Goal: Complete application form: Complete application form

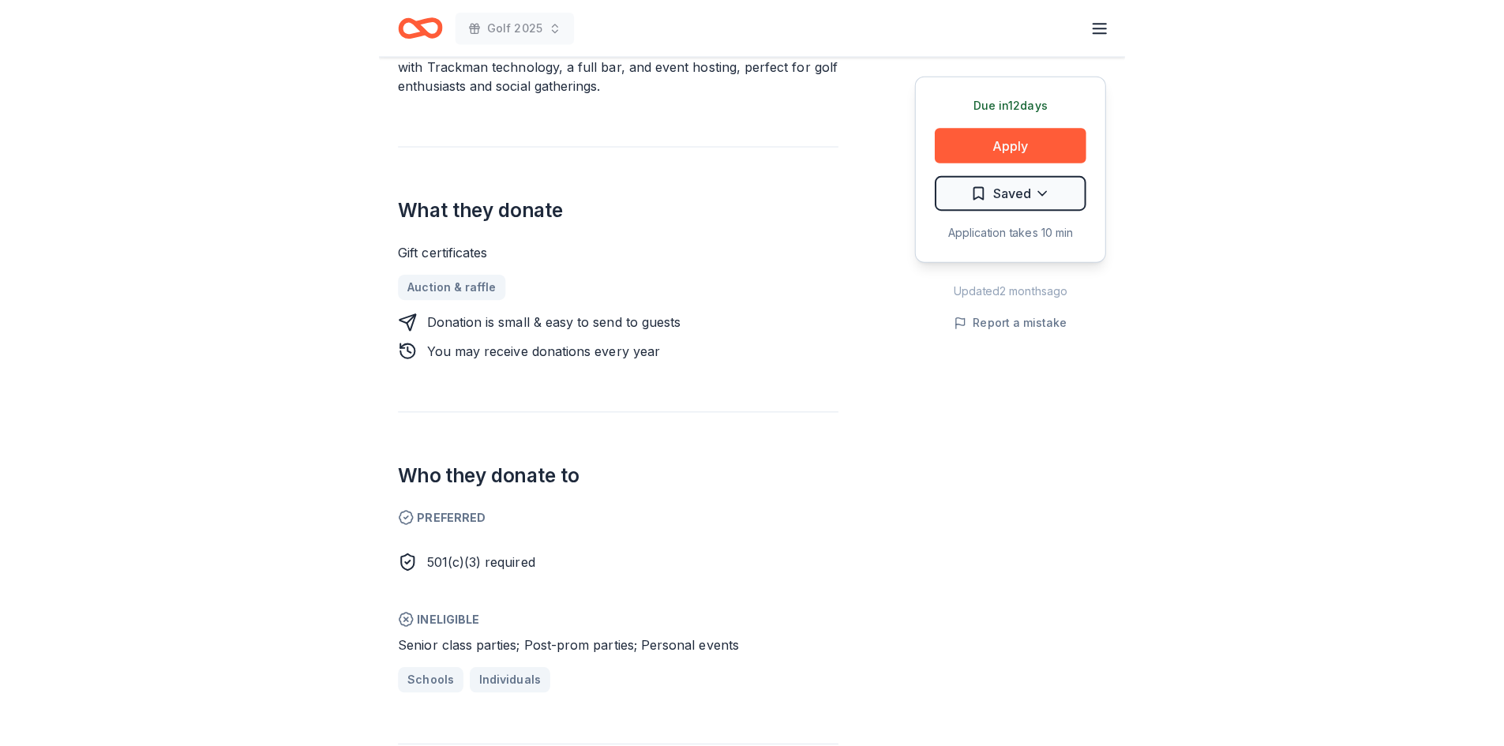
scroll to position [553, 0]
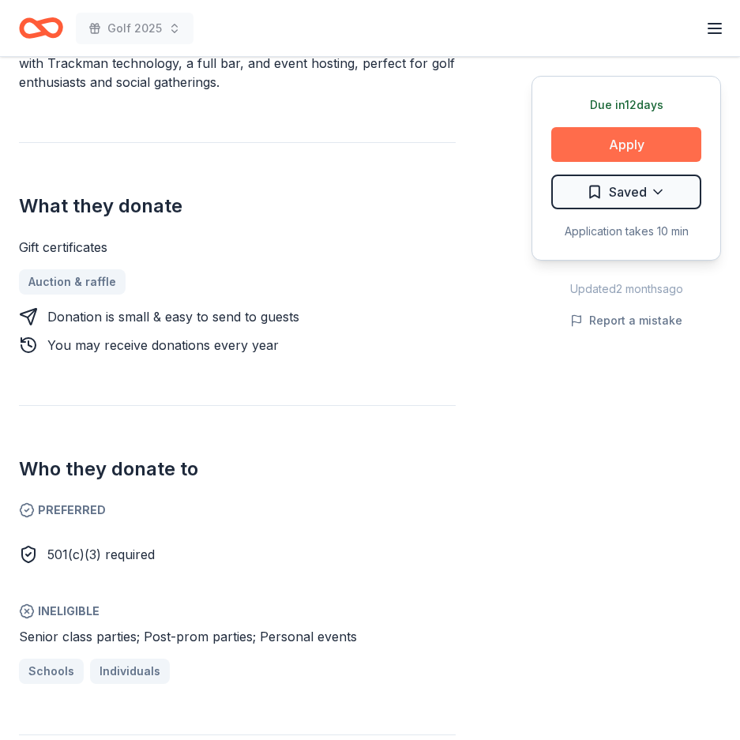
click at [636, 144] on button "Apply" at bounding box center [626, 144] width 150 height 35
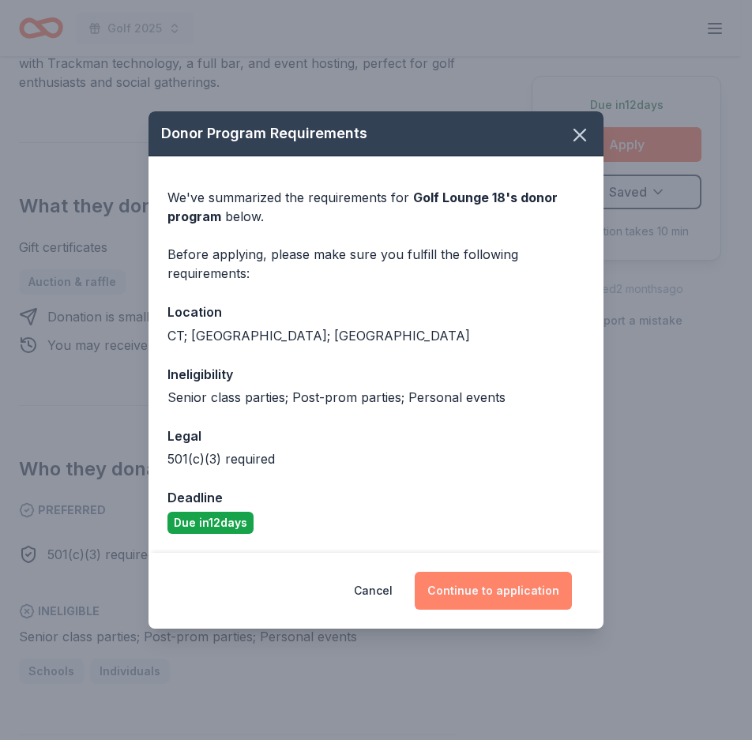
click at [481, 585] on button "Continue to application" at bounding box center [493, 591] width 157 height 38
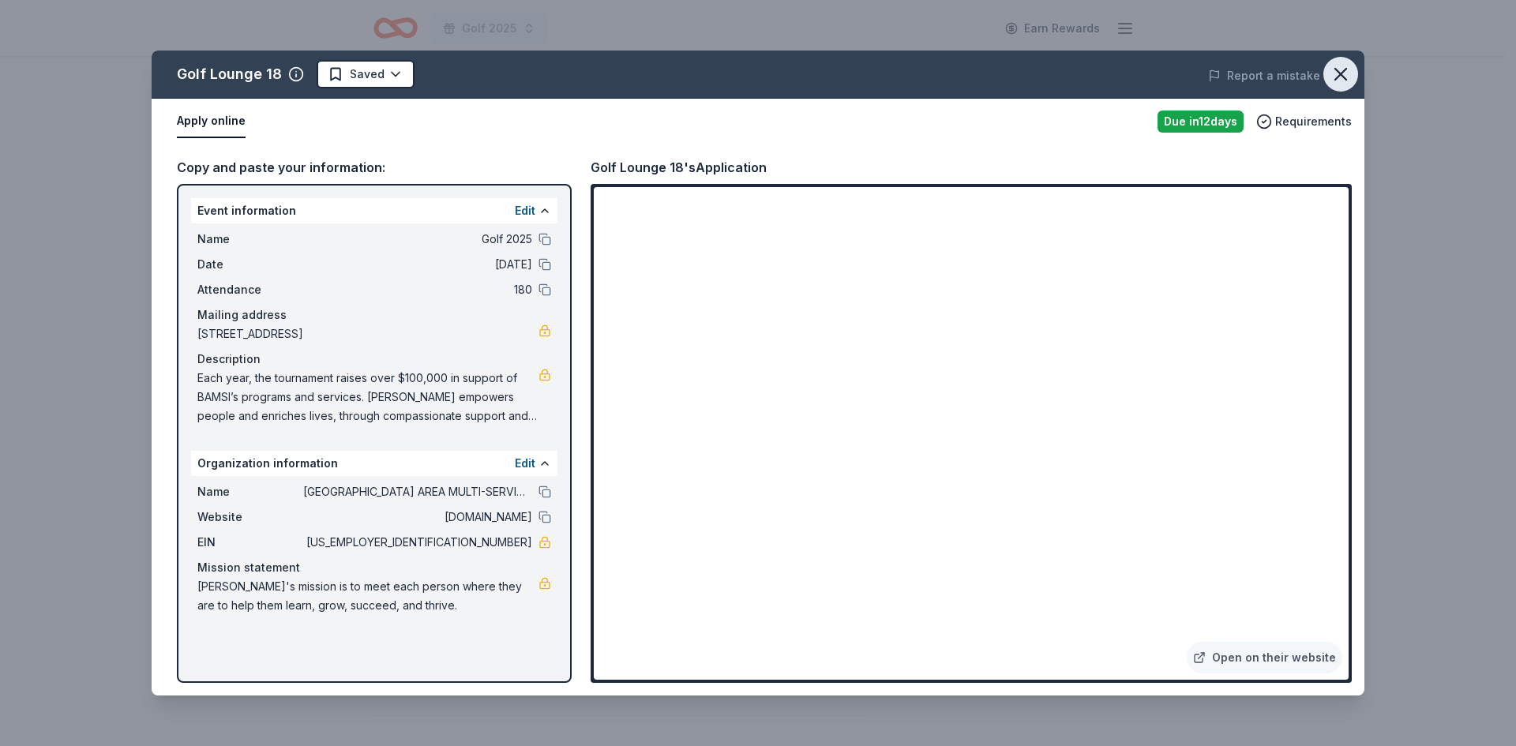
click at [739, 72] on icon "button" at bounding box center [1340, 74] width 11 height 11
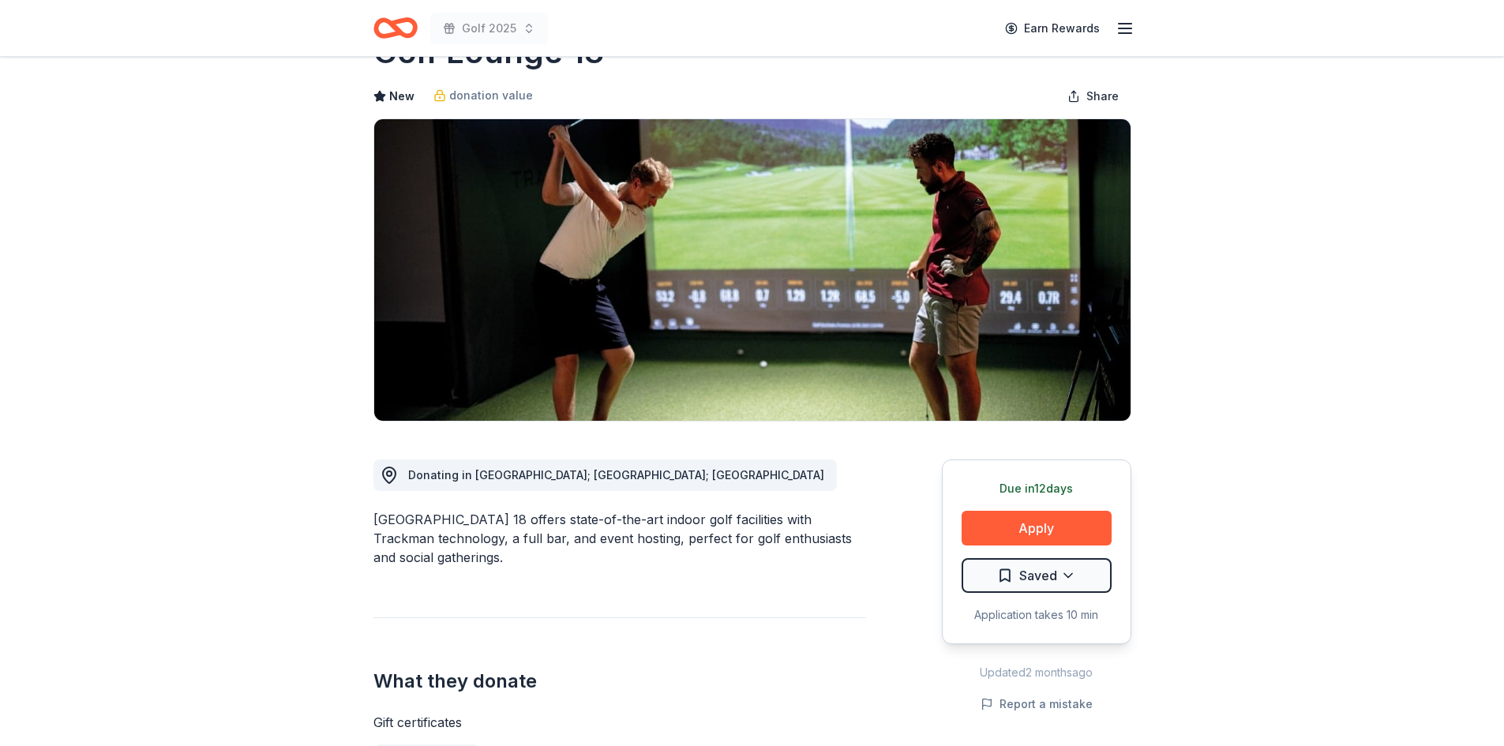
scroll to position [0, 0]
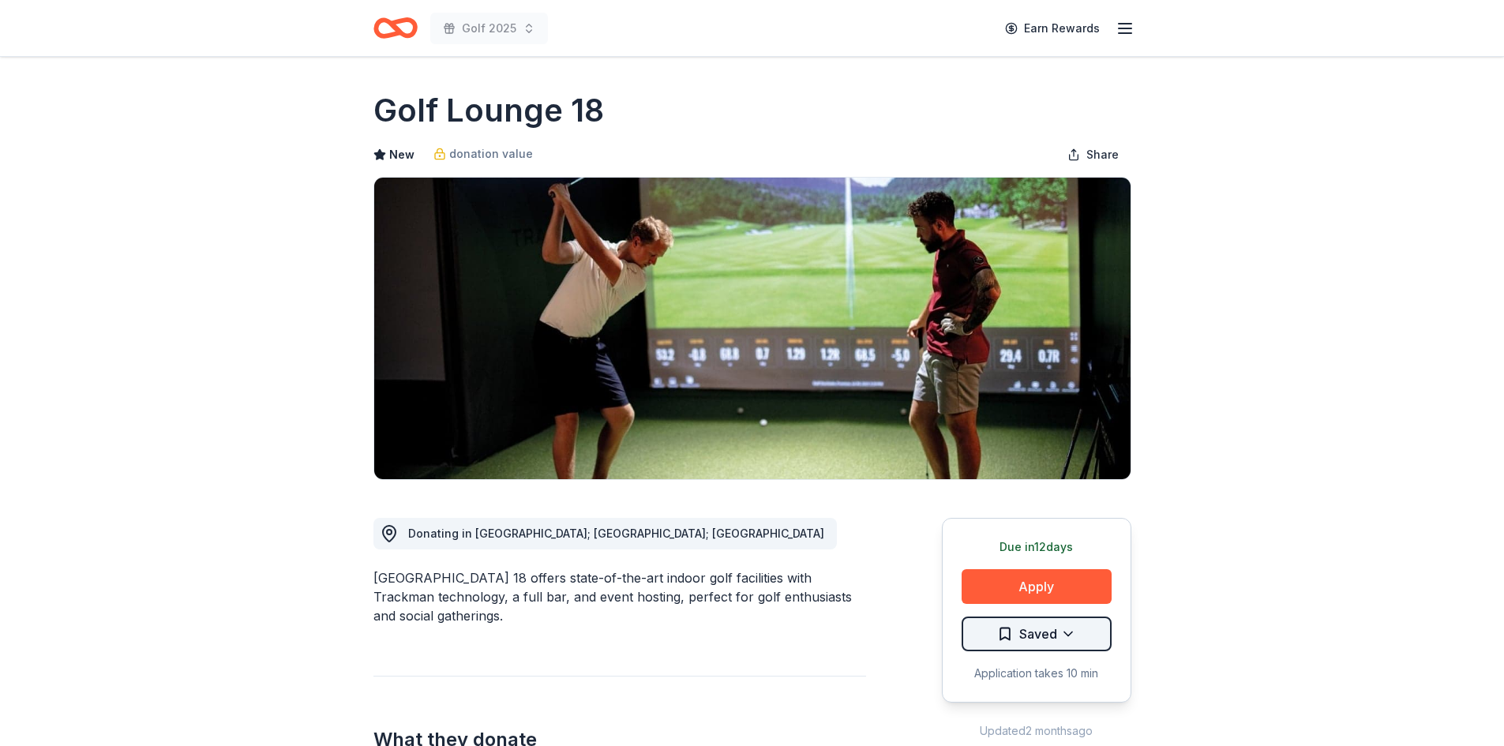
click at [739, 635] on html "Golf 2025 Earn Rewards Due in 12 days Share Golf Lounge 18 New donation value S…" at bounding box center [752, 373] width 1504 height 746
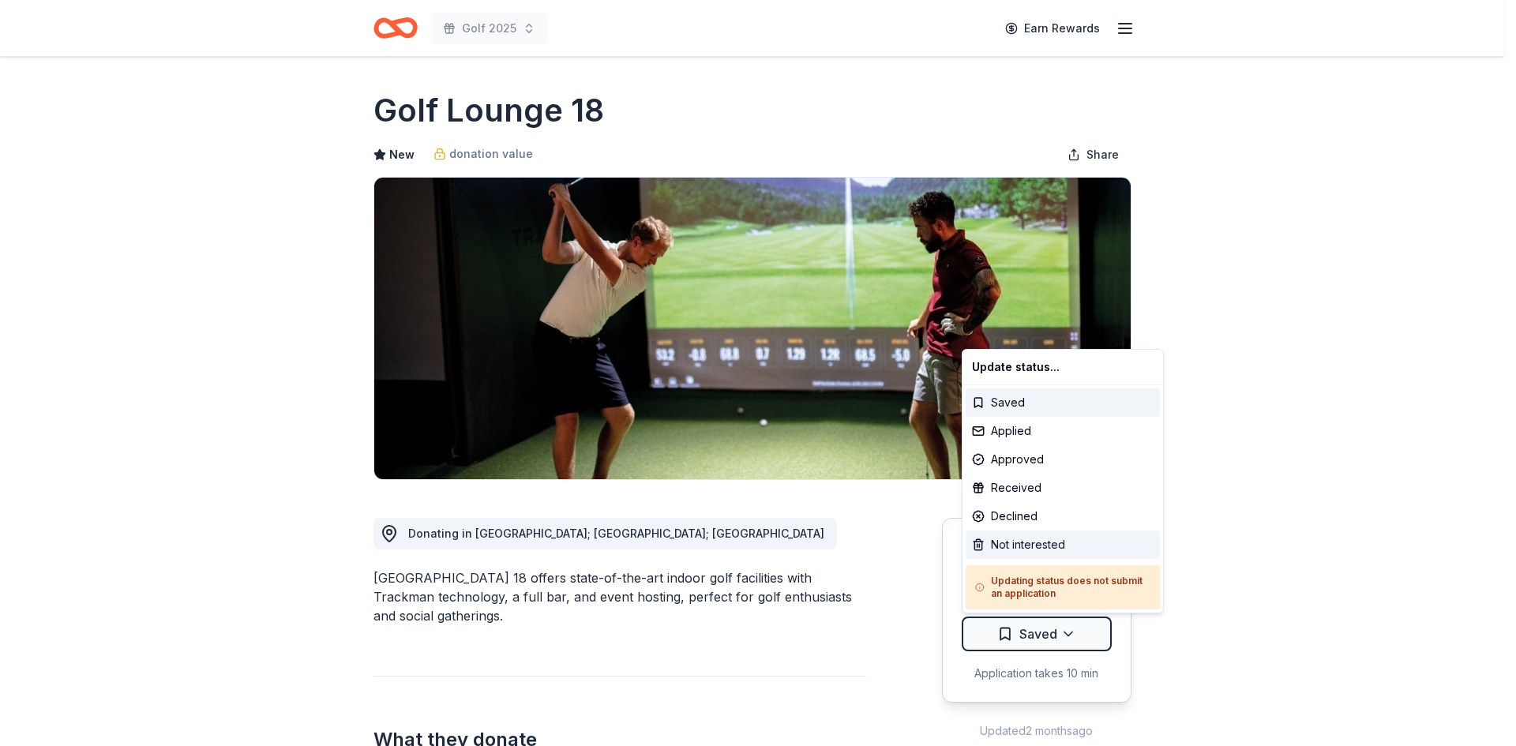
click at [739, 546] on div "Not interested" at bounding box center [1063, 545] width 194 height 28
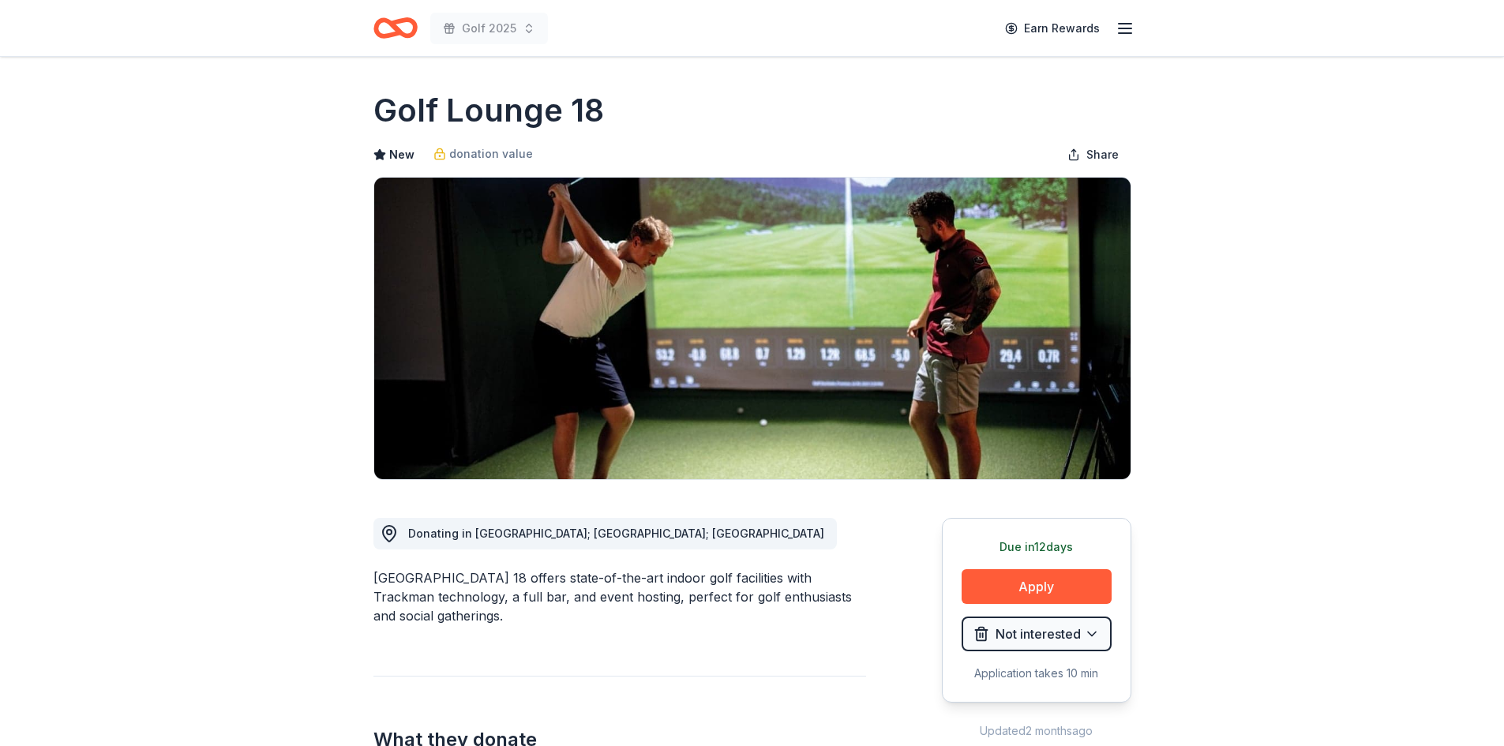
click at [404, 32] on icon "Home" at bounding box center [396, 27] width 44 height 37
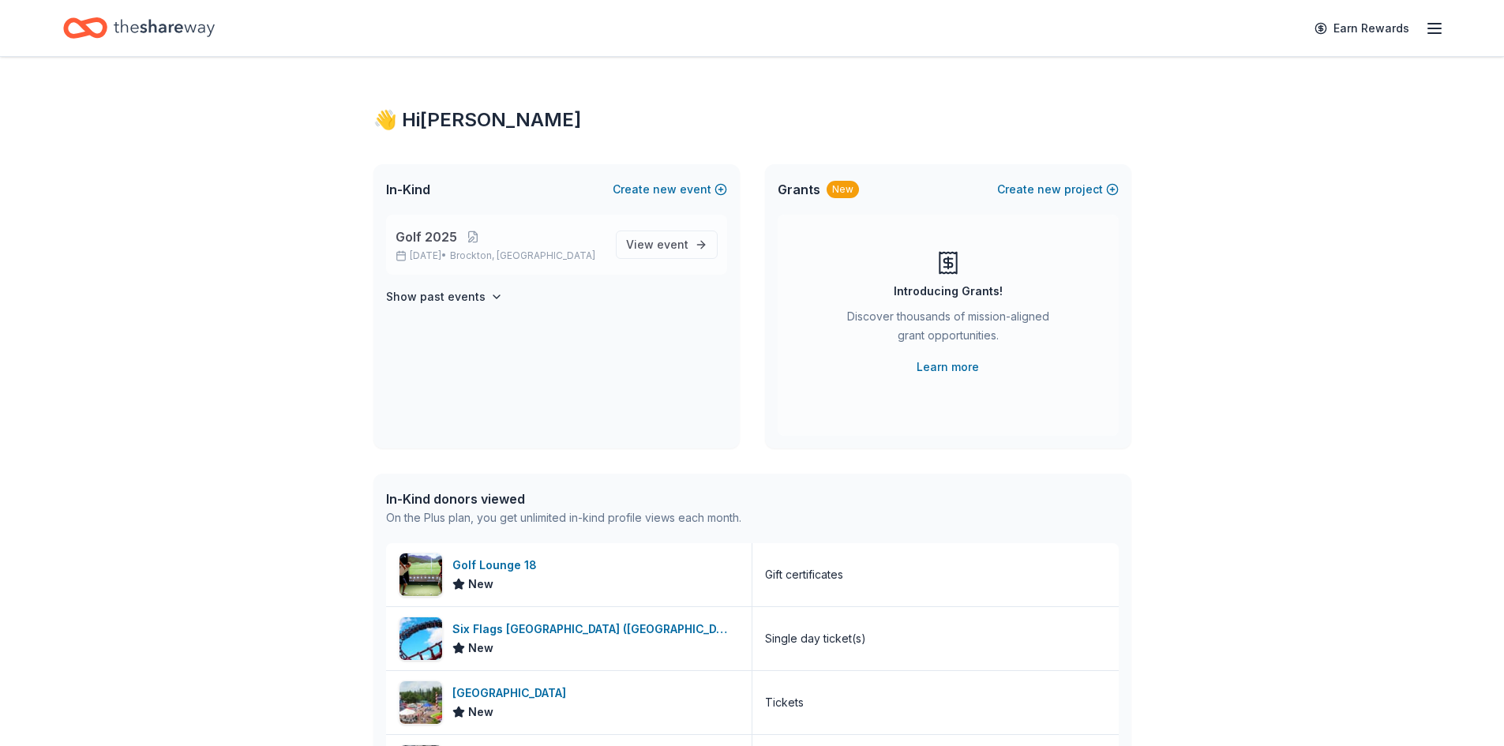
click at [444, 235] on span "Golf 2025" at bounding box center [427, 236] width 62 height 19
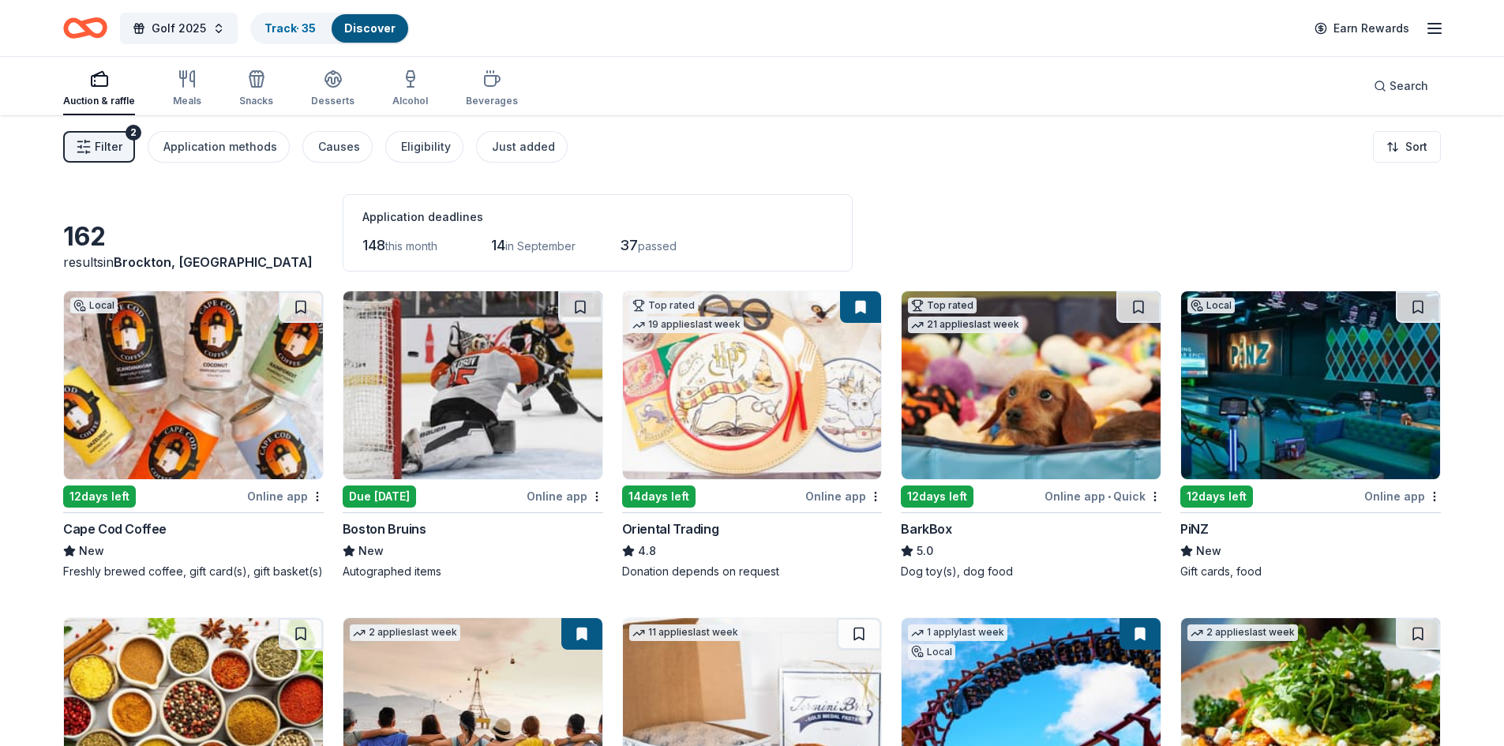
click at [1433, 27] on icon "button" at bounding box center [1434, 28] width 19 height 19
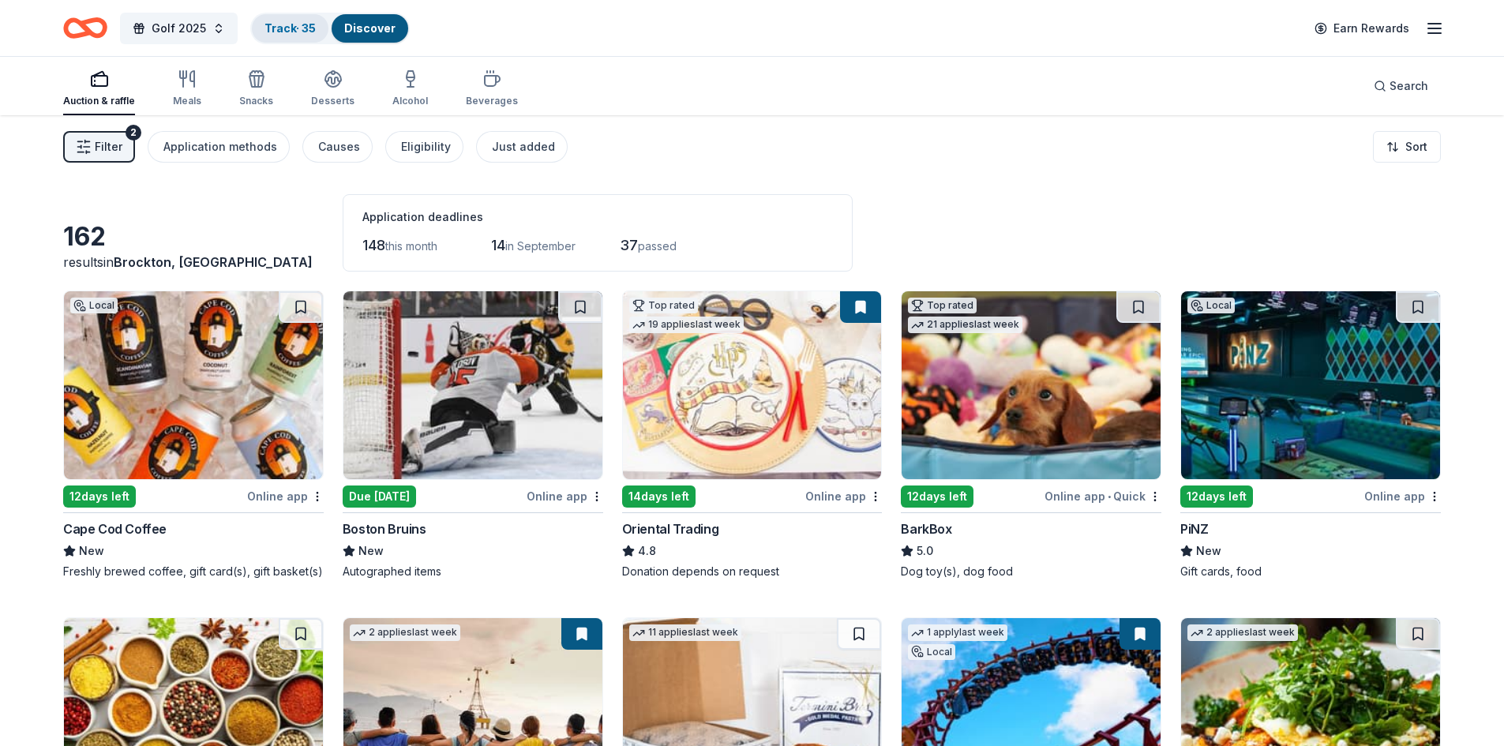
click at [297, 29] on link "Track · 35" at bounding box center [290, 27] width 51 height 13
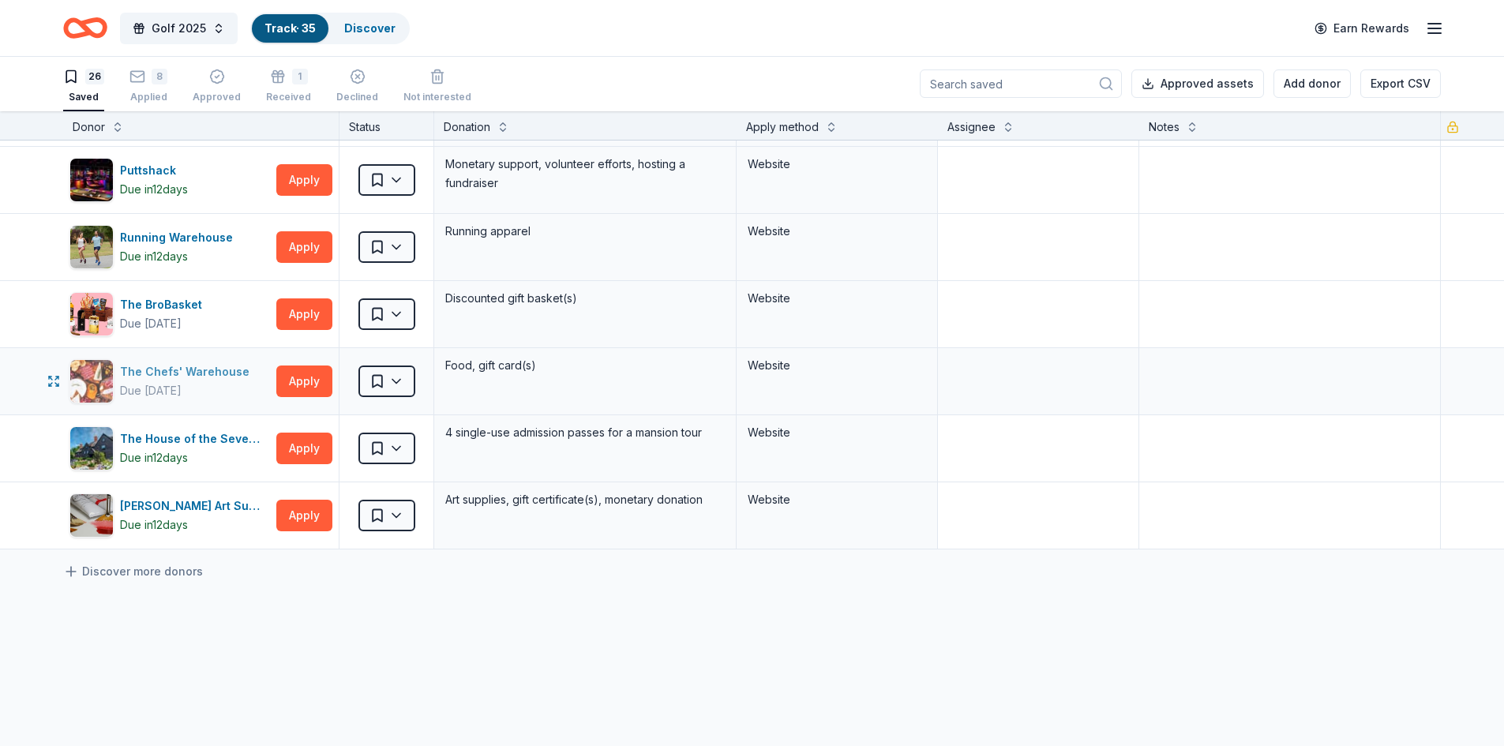
scroll to position [1185, 0]
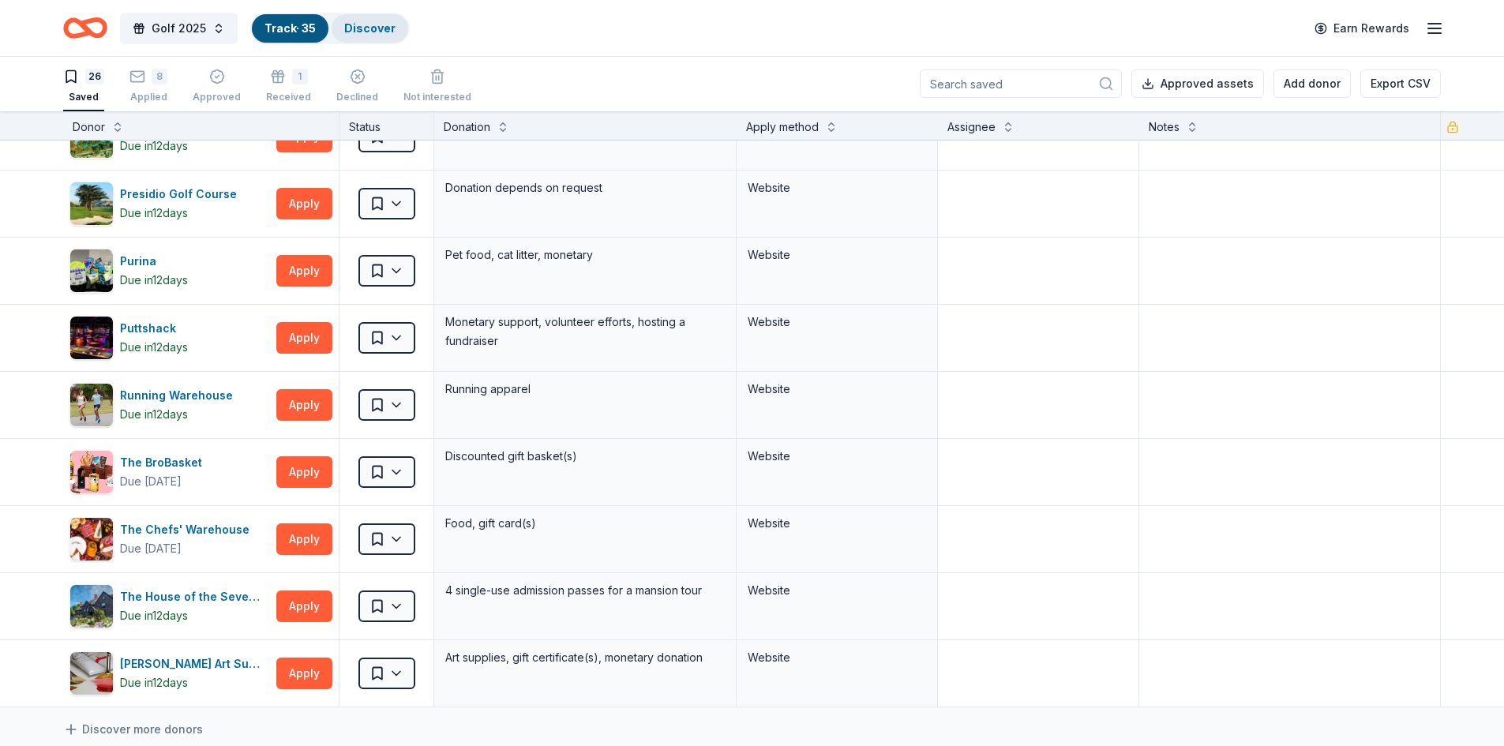
click at [351, 22] on link "Discover" at bounding box center [369, 27] width 51 height 13
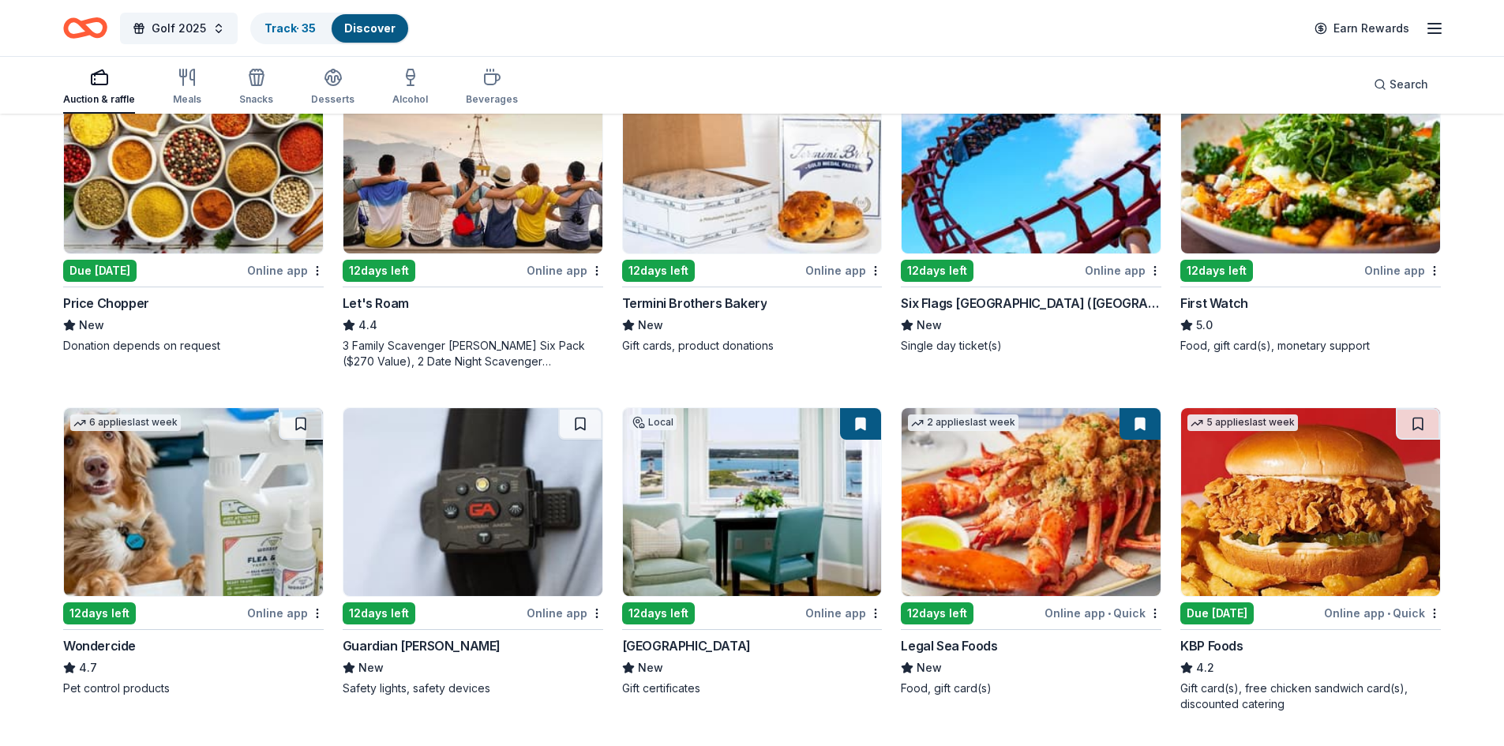
scroll to position [632, 0]
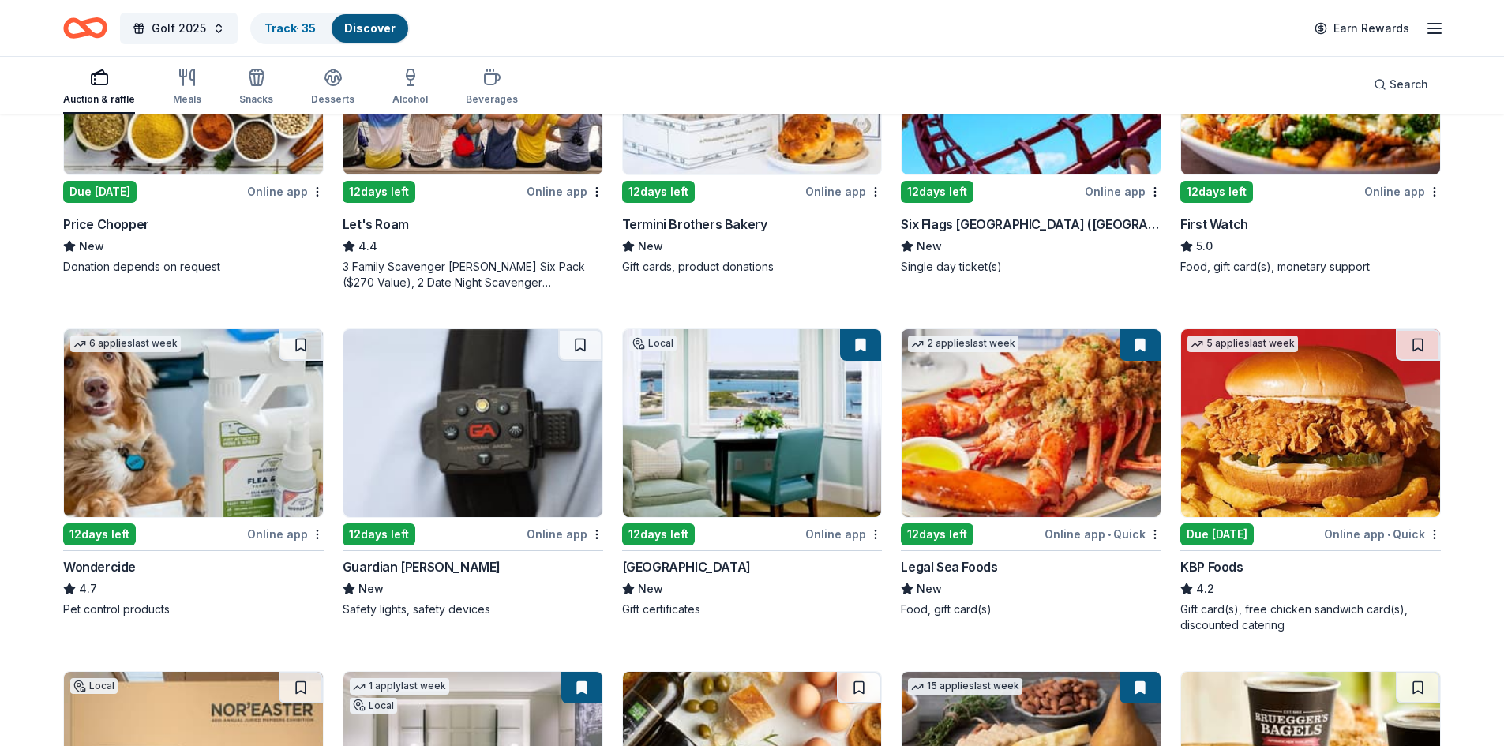
click at [959, 528] on div "12 days left" at bounding box center [937, 535] width 73 height 22
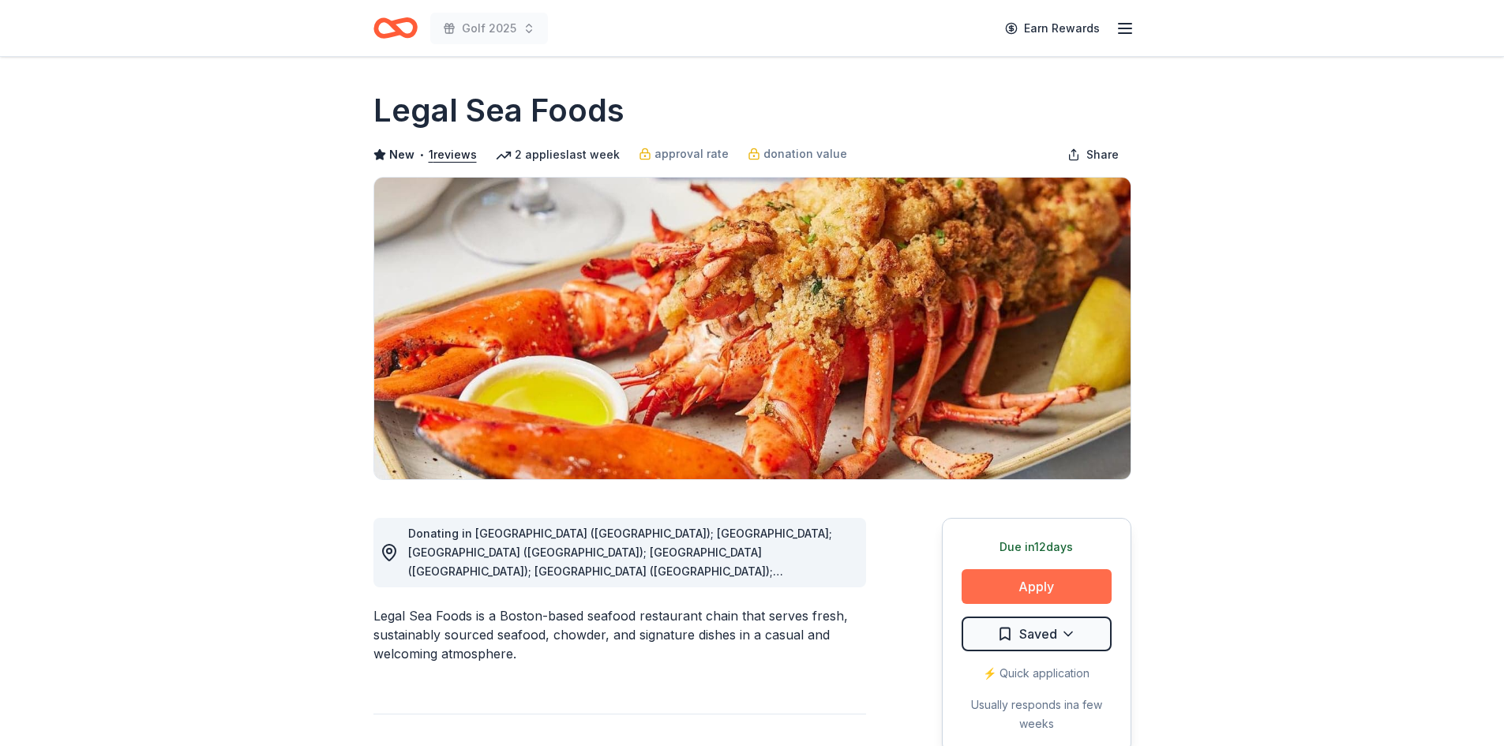
click at [1071, 580] on button "Apply" at bounding box center [1037, 586] width 150 height 35
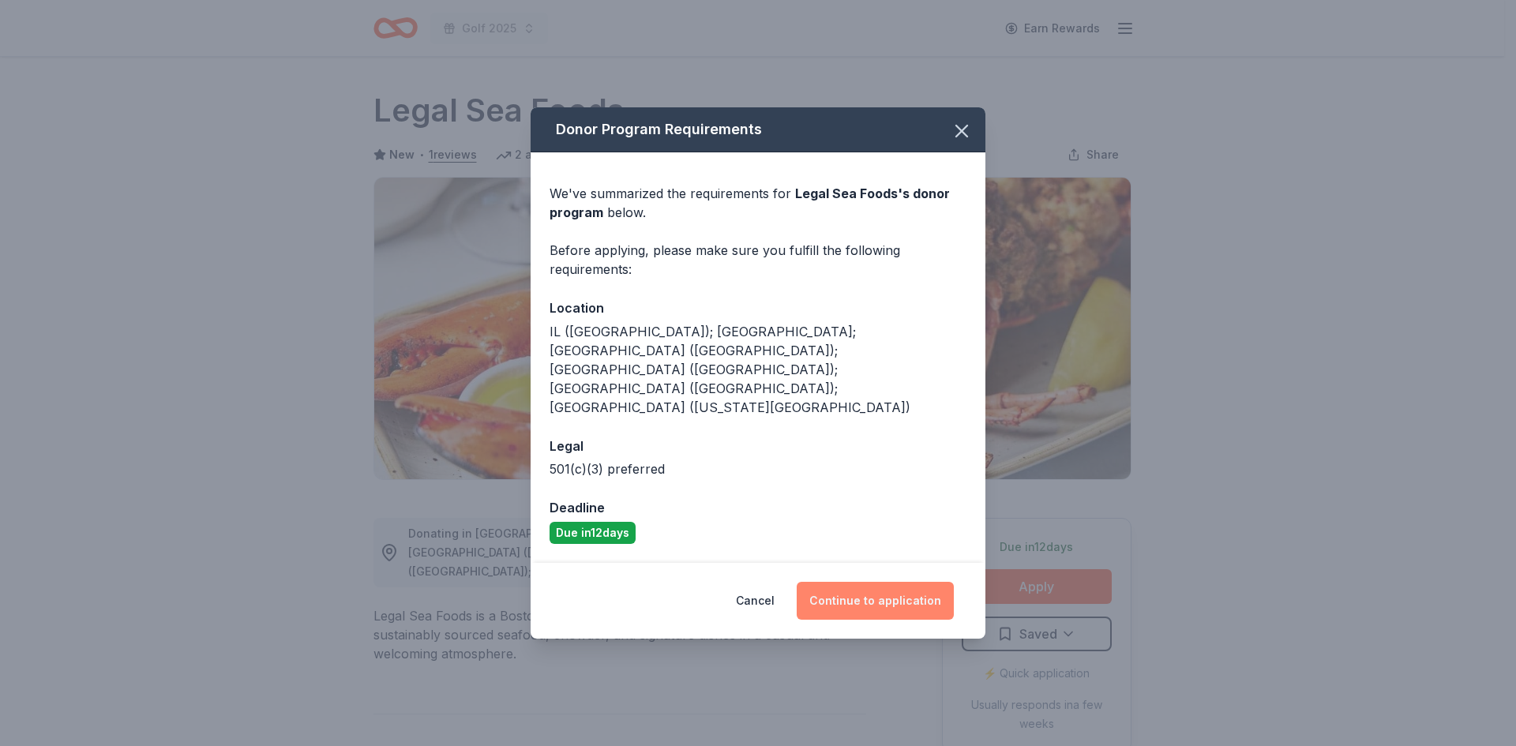
click at [904, 582] on button "Continue to application" at bounding box center [875, 601] width 157 height 38
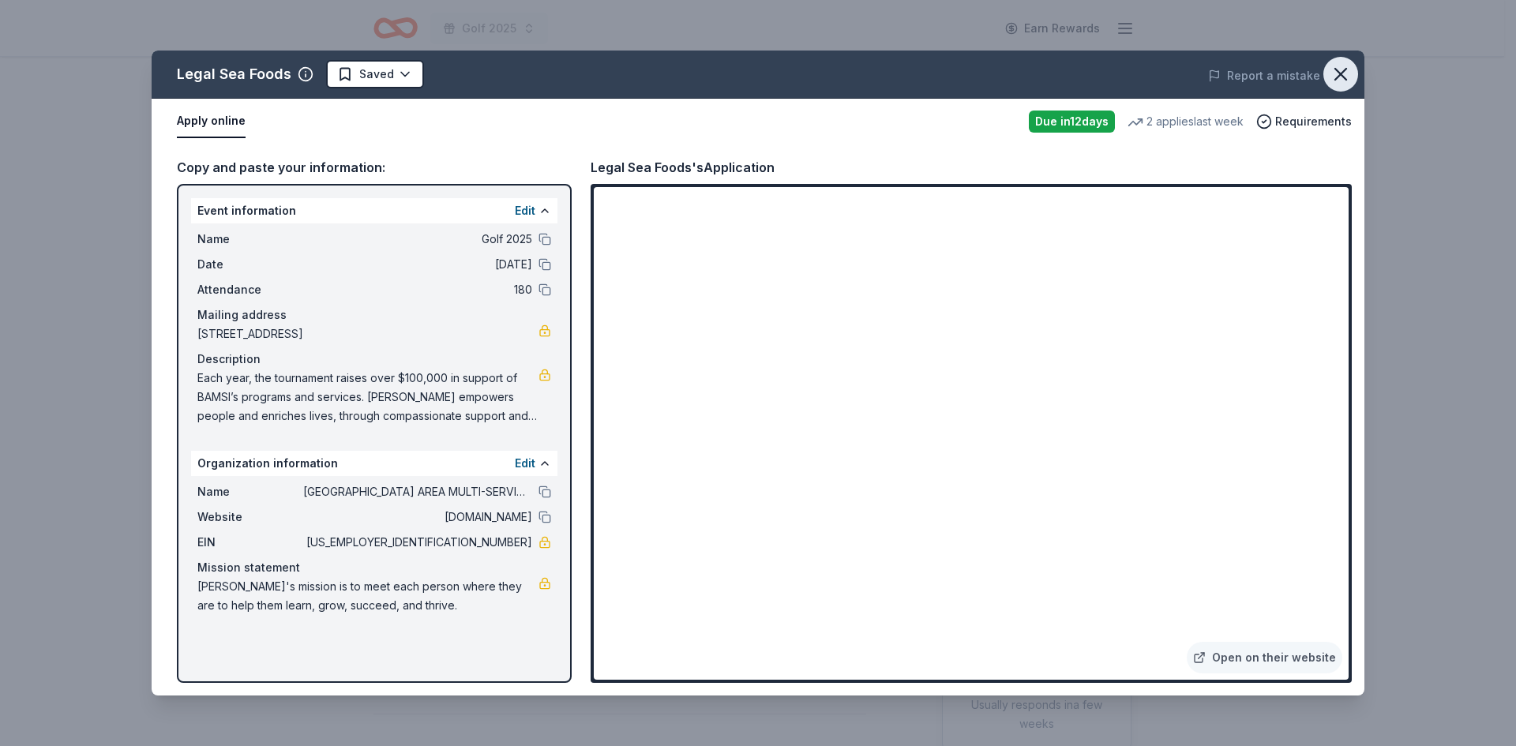
click at [1342, 73] on icon "button" at bounding box center [1340, 74] width 11 height 11
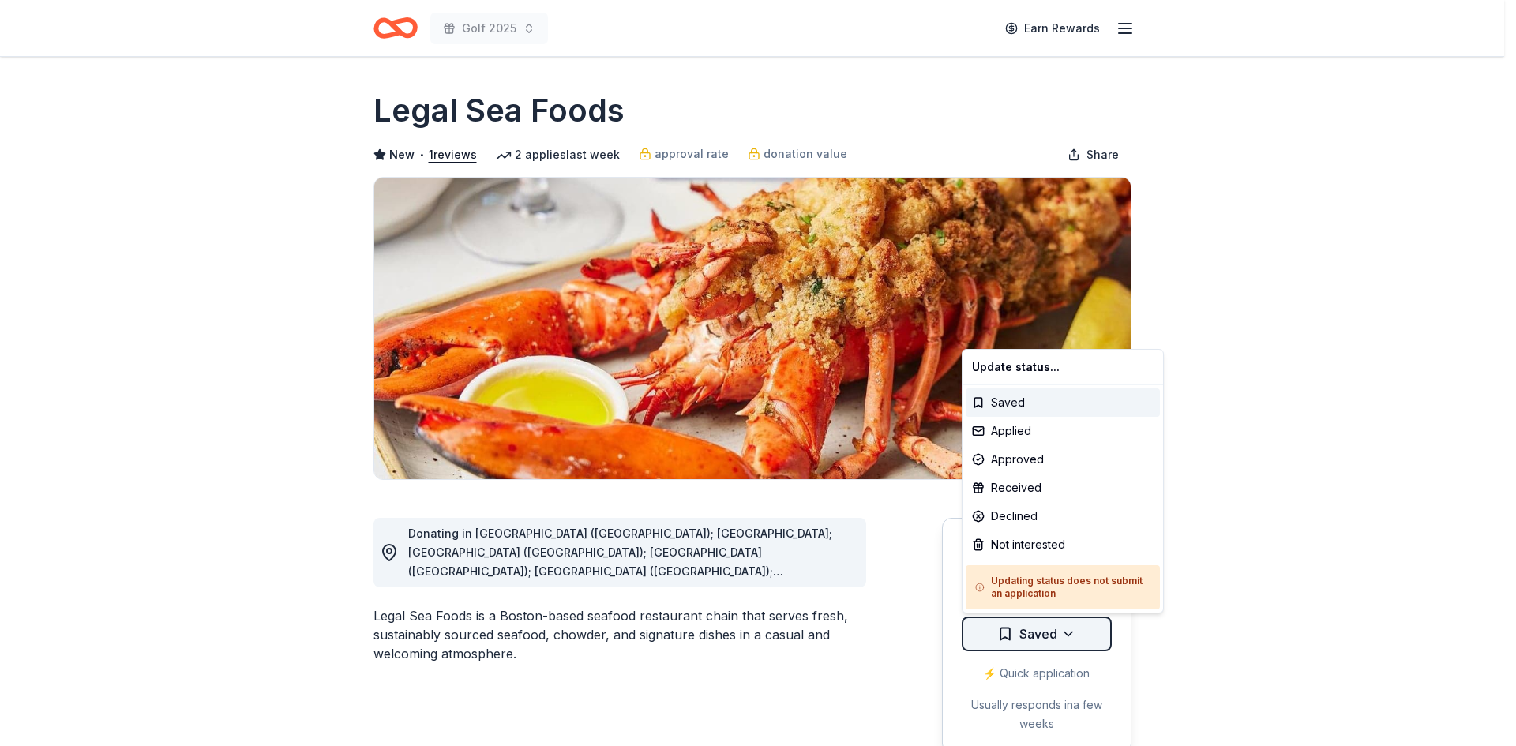
click at [1072, 631] on html "Golf 2025 Earn Rewards Due [DATE] Share Legal Sea Foods New • 1 reviews 2 appli…" at bounding box center [758, 373] width 1516 height 746
click at [1023, 429] on div "Applied" at bounding box center [1063, 431] width 194 height 28
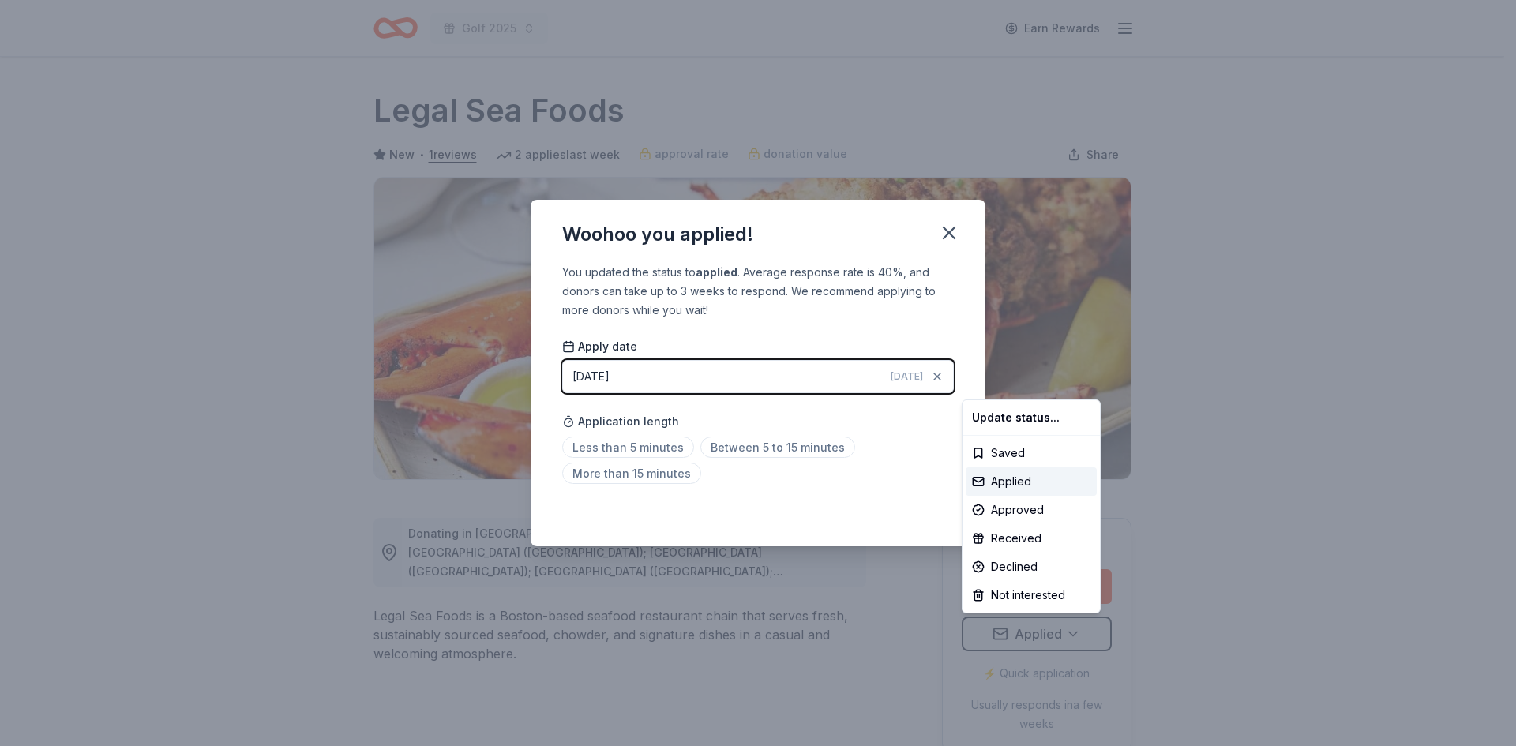
click at [667, 446] on html "Golf 2025 Earn Rewards Due [DATE] Share Legal Sea Foods New • 1 reviews 2 appli…" at bounding box center [758, 373] width 1516 height 746
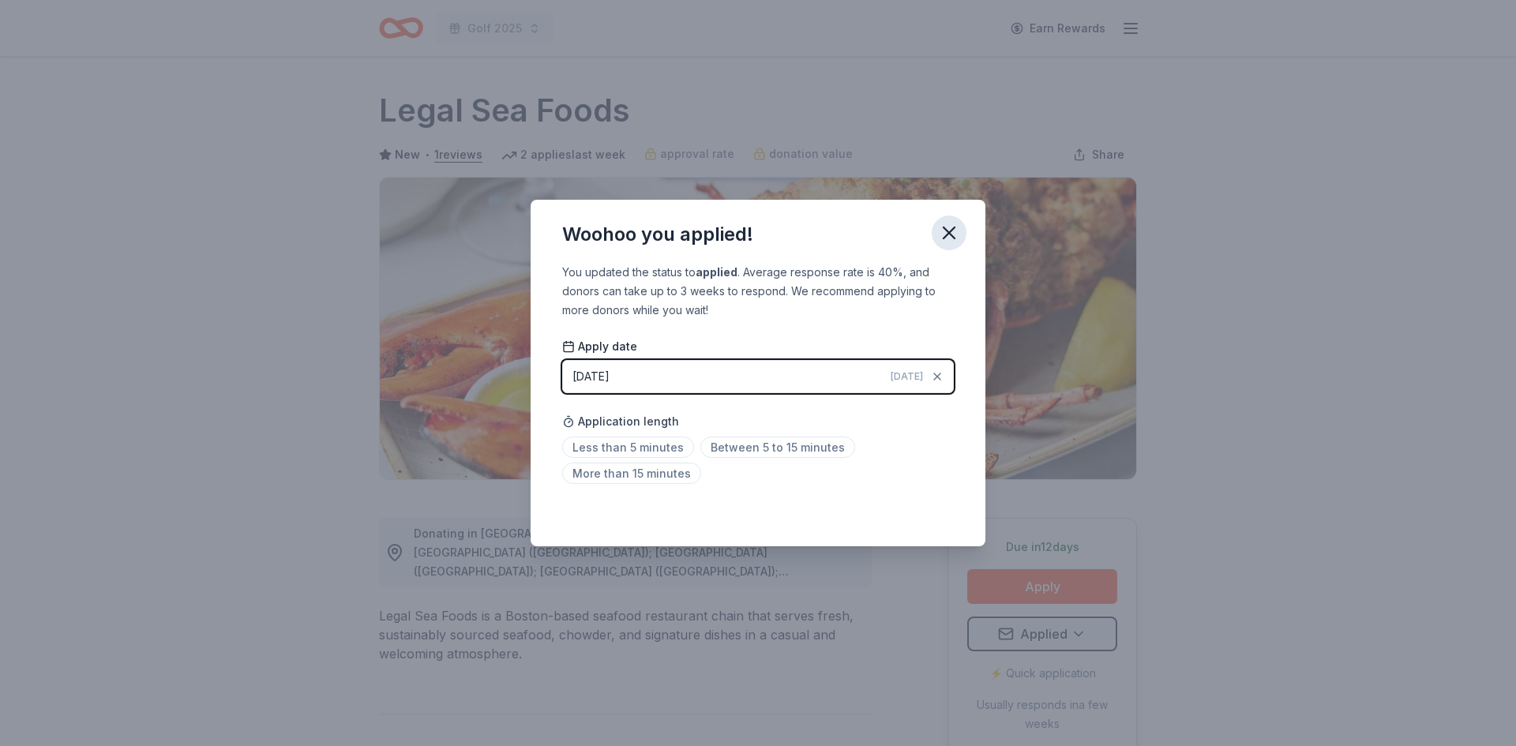
click at [946, 233] on icon "button" at bounding box center [949, 233] width 22 height 22
